Goal: Information Seeking & Learning: Learn about a topic

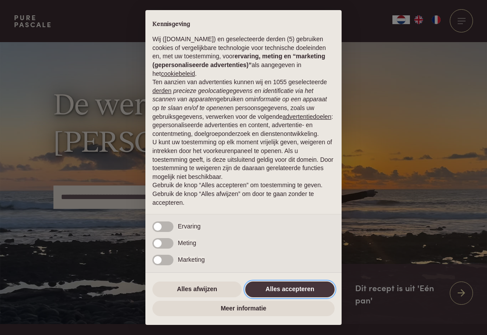
click at [275, 287] on button "Alles accepteren" at bounding box center [289, 289] width 89 height 16
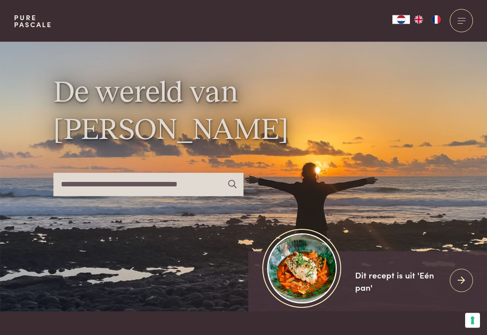
scroll to position [39, 0]
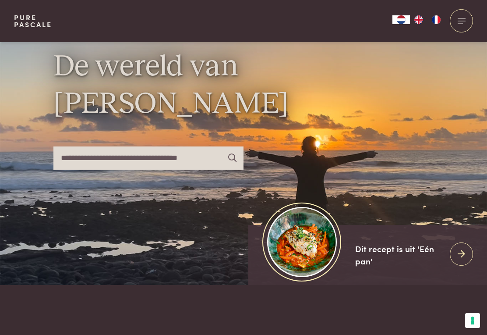
click at [394, 267] on div "Dit recept is uit 'Eén pan'" at bounding box center [400, 254] width 88 height 25
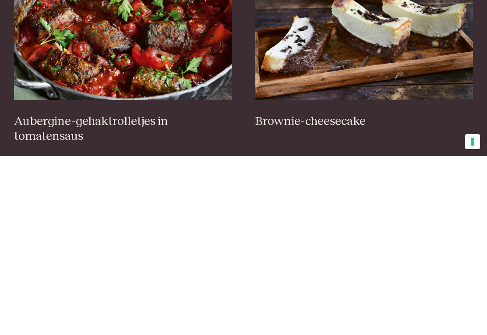
scroll to position [447, 0]
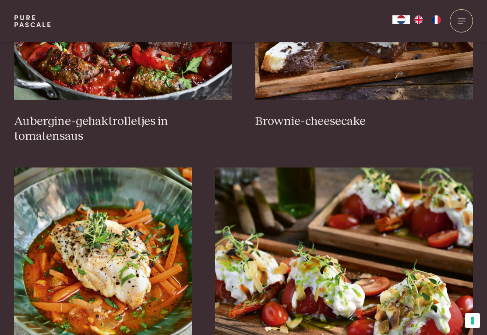
click at [124, 119] on h3 "Aubergine-gehaktrolletjes in tomatensaus" at bounding box center [123, 129] width 218 height 30
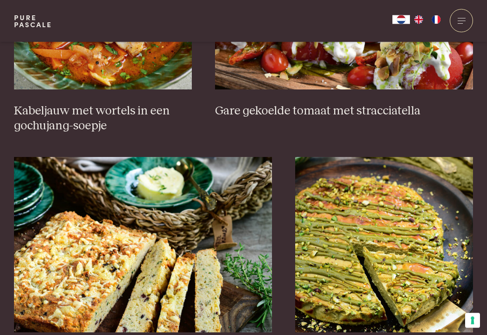
scroll to position [685, 0]
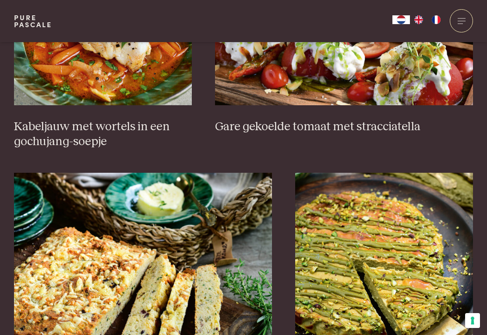
click at [41, 128] on h3 "Kabeljauw met wortels in een gochujang-soepje" at bounding box center [103, 134] width 178 height 30
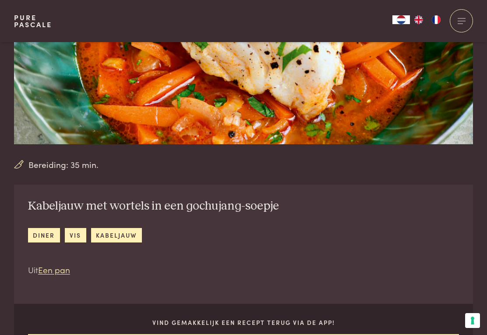
scroll to position [173, 0]
